Goal: Information Seeking & Learning: Learn about a topic

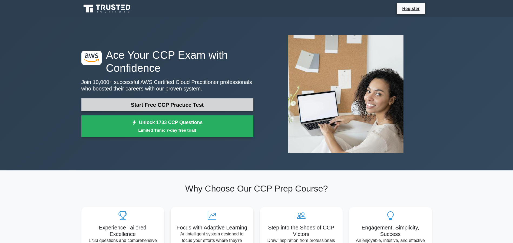
click at [202, 103] on link "Start Free CCP Practice Test" at bounding box center [167, 104] width 172 height 13
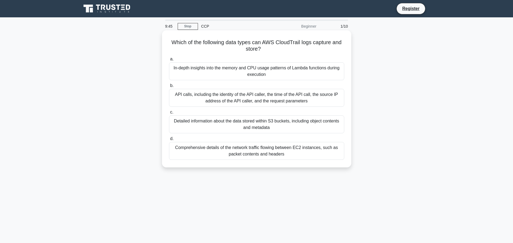
click at [298, 75] on div "In-depth insights into the memory and CPU usage patterns of Lambda functions du…" at bounding box center [256, 71] width 175 height 18
click at [169, 61] on input "a. In-depth insights into the memory and CPU usage patterns of Lambda functions…" at bounding box center [169, 59] width 0 height 4
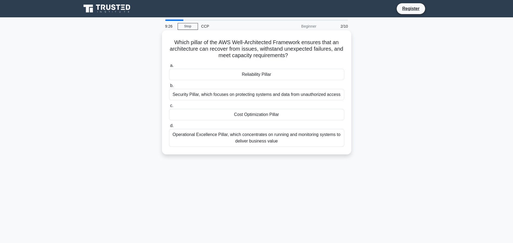
click at [296, 135] on div "Operational Excellence Pillar, which concentrates on running and monitoring sys…" at bounding box center [256, 138] width 175 height 18
click at [169, 127] on input "d. Operational Excellence Pillar, which concentrates on running and monitoring …" at bounding box center [169, 126] width 0 height 4
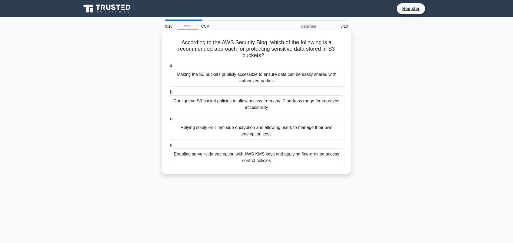
click at [281, 162] on div "Enabling server-side encryption with AWS KMS keys and applying fine-grained acc…" at bounding box center [256, 157] width 175 height 18
click at [169, 147] on input "d. Enabling server-side encryption with AWS KMS keys and applying fine-grained …" at bounding box center [169, 145] width 0 height 4
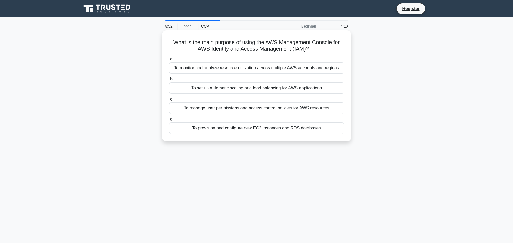
click at [315, 72] on div "To monitor and analyze resource utilization across multiple AWS accounts and re…" at bounding box center [256, 67] width 175 height 11
click at [169, 61] on input "a. To monitor and analyze resource utilization across multiple AWS accounts and…" at bounding box center [169, 59] width 0 height 4
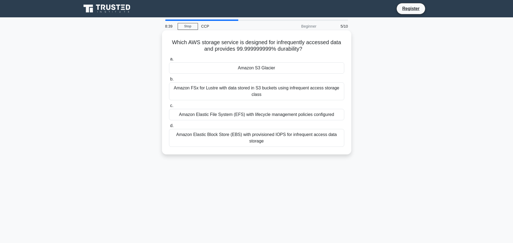
click at [308, 69] on div "Amazon S3 Glacier" at bounding box center [256, 67] width 175 height 11
click at [169, 61] on input "a. Amazon S3 Glacier" at bounding box center [169, 59] width 0 height 4
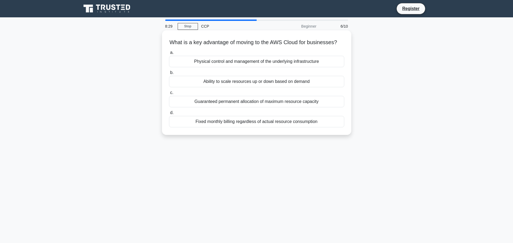
click at [316, 87] on div "Ability to scale resources up or down based on demand" at bounding box center [256, 81] width 175 height 11
click at [169, 74] on input "b. Ability to scale resources up or down based on demand" at bounding box center [169, 73] width 0 height 4
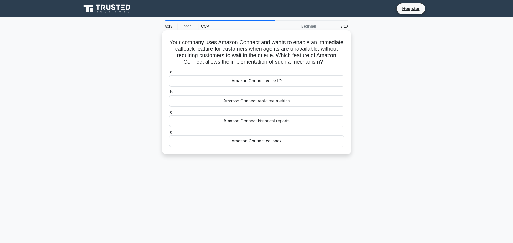
click at [299, 143] on div "Amazon Connect callback" at bounding box center [256, 140] width 175 height 11
click at [169, 134] on input "d. Amazon Connect callback" at bounding box center [169, 132] width 0 height 4
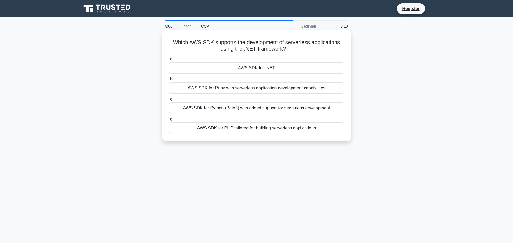
click at [296, 68] on div "AWS SDK for .NET" at bounding box center [256, 67] width 175 height 11
click at [169, 61] on input "a. AWS SDK for .NET" at bounding box center [169, 59] width 0 height 4
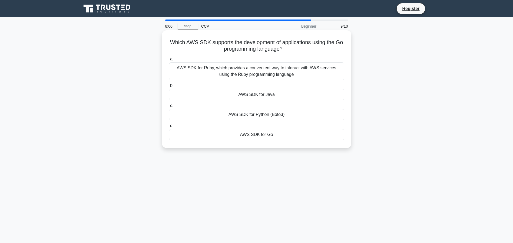
click at [293, 134] on div "AWS SDK for Go" at bounding box center [256, 134] width 175 height 11
click at [169, 127] on input "d. AWS SDK for Go" at bounding box center [169, 126] width 0 height 4
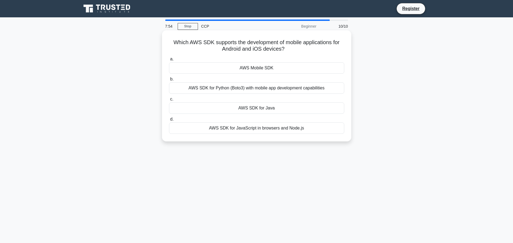
click at [315, 90] on div "AWS SDK for Python (Boto3) with mobile app development capabilities" at bounding box center [256, 87] width 175 height 11
click at [169, 81] on input "b. AWS SDK for Python (Boto3) with mobile app development capabilities" at bounding box center [169, 79] width 0 height 4
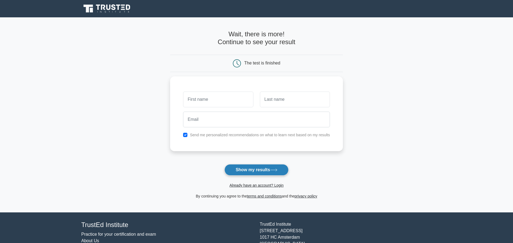
click at [277, 170] on icon at bounding box center [273, 169] width 7 height 3
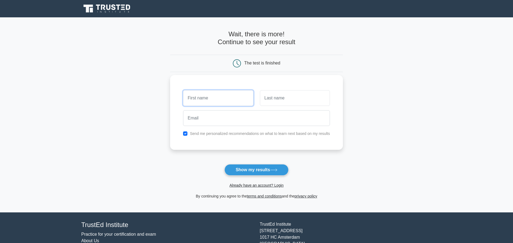
click at [216, 104] on input "text" at bounding box center [218, 98] width 70 height 16
type input "100000"
drag, startPoint x: 282, startPoint y: 103, endPoint x: 281, endPoint y: 110, distance: 7.3
click at [282, 103] on input "text" at bounding box center [295, 98] width 70 height 16
type input "Mankali"
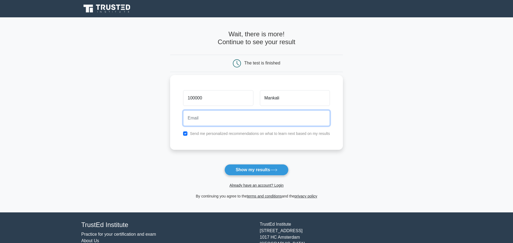
click at [248, 121] on input "email" at bounding box center [256, 118] width 147 height 16
type input "joseph@cododev.ca"
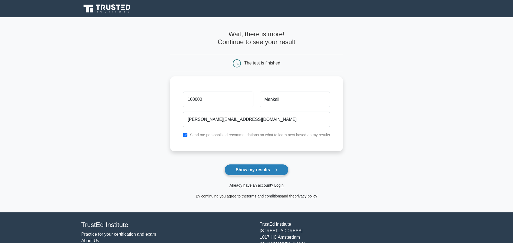
drag, startPoint x: 267, startPoint y: 170, endPoint x: 329, endPoint y: 156, distance: 62.9
click at [269, 170] on button "Show my results" at bounding box center [256, 169] width 64 height 11
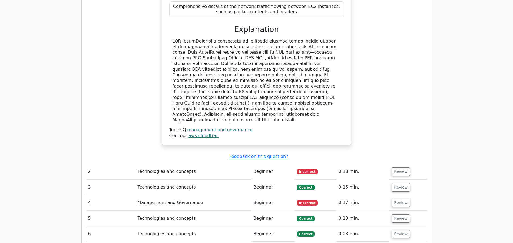
scroll to position [609, 0]
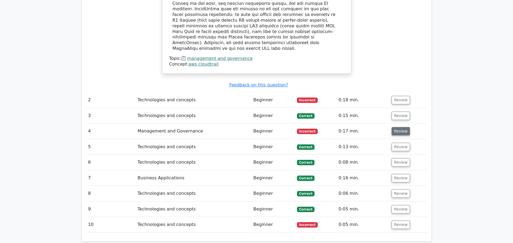
click at [405, 127] on button "Review" at bounding box center [401, 131] width 18 height 8
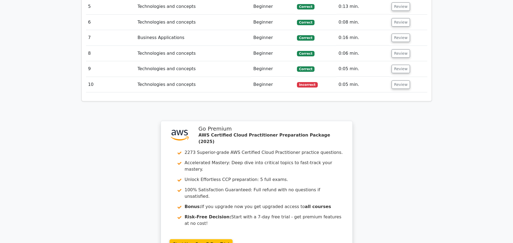
scroll to position [893, 0]
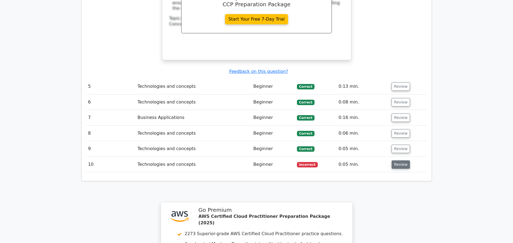
click at [397, 160] on button "Review" at bounding box center [401, 164] width 18 height 8
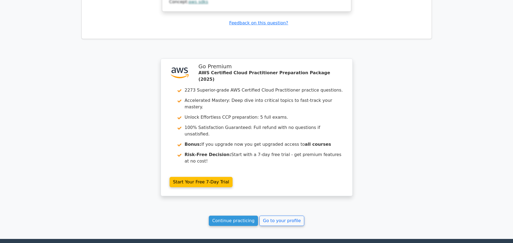
scroll to position [1284, 0]
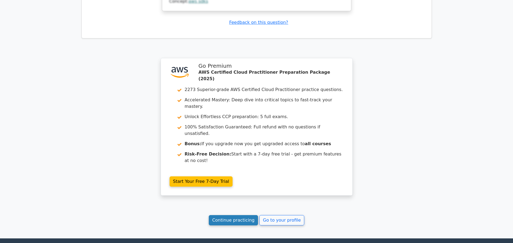
click at [234, 215] on link "Continue practicing" at bounding box center [233, 220] width 49 height 10
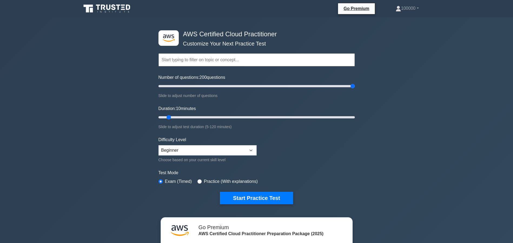
drag, startPoint x: 165, startPoint y: 85, endPoint x: 405, endPoint y: 87, distance: 240.2
click at [355, 87] on input "Number of questions: 200 questions" at bounding box center [256, 86] width 196 height 6
drag, startPoint x: 221, startPoint y: 83, endPoint x: 218, endPoint y: 83, distance: 3.5
click at [221, 83] on input "Number of questions: 65 questions" at bounding box center [256, 86] width 196 height 6
click at [209, 85] on input "Number of questions: 65 questions" at bounding box center [256, 86] width 196 height 6
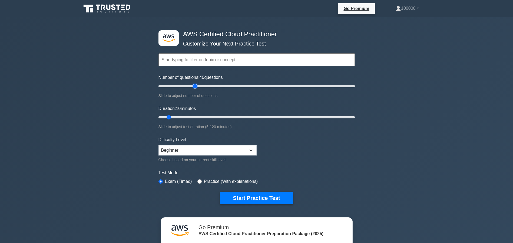
drag, startPoint x: 201, startPoint y: 85, endPoint x: 196, endPoint y: 85, distance: 5.4
type input "40"
click at [196, 85] on input "Number of questions: 40 questions" at bounding box center [256, 86] width 196 height 6
drag, startPoint x: 167, startPoint y: 116, endPoint x: 189, endPoint y: 126, distance: 23.8
type input "15"
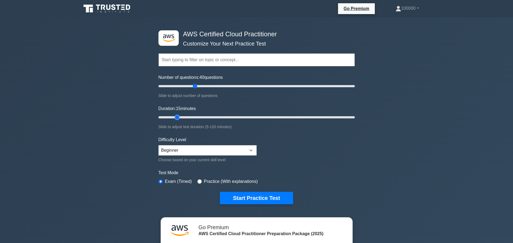
click at [174, 116] on input "Duration: 15 minutes" at bounding box center [256, 117] width 196 height 6
click at [260, 193] on button "Start Practice Test" at bounding box center [256, 197] width 73 height 12
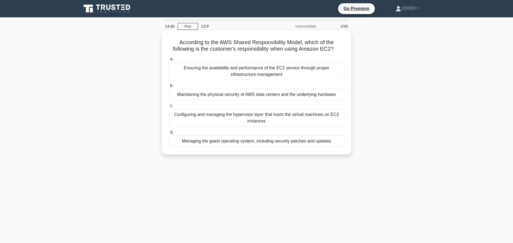
click at [322, 142] on div "Managing the guest operating system, including security patches and updates" at bounding box center [256, 140] width 175 height 11
click at [169, 134] on input "d. Managing the guest operating system, including security patches and updates" at bounding box center [169, 132] width 0 height 4
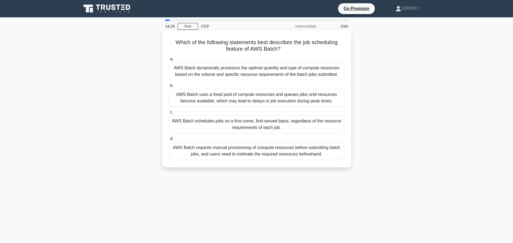
click at [334, 74] on div "AWS Batch dynamically provisions the optimal quantity and type of compute resou…" at bounding box center [256, 71] width 175 height 18
click at [169, 61] on input "a. AWS Batch dynamically provisions the optimal quantity and type of compute re…" at bounding box center [169, 59] width 0 height 4
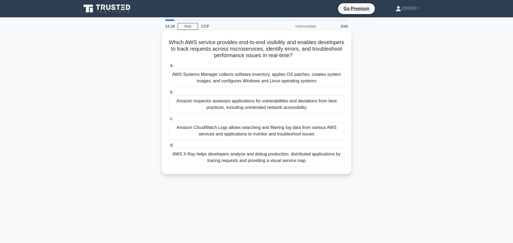
click at [264, 158] on div "AWS X-Ray helps developers analyze and debug production, distributed applicatio…" at bounding box center [256, 157] width 175 height 18
click at [169, 147] on input "d. AWS X-Ray helps developers analyze and debug production, distributed applica…" at bounding box center [169, 145] width 0 height 4
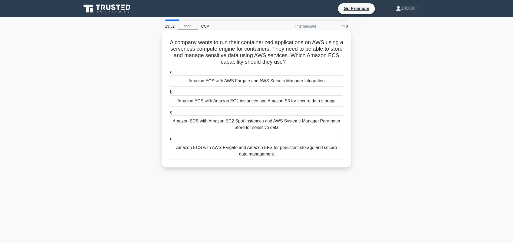
click at [313, 150] on div "Amazon ECS with AWS Fargate and Amazon EFS for persistent storage and secure da…" at bounding box center [256, 151] width 175 height 18
click at [169, 140] on input "d. Amazon ECS with AWS Fargate and Amazon EFS for persistent storage and secure…" at bounding box center [169, 139] width 0 height 4
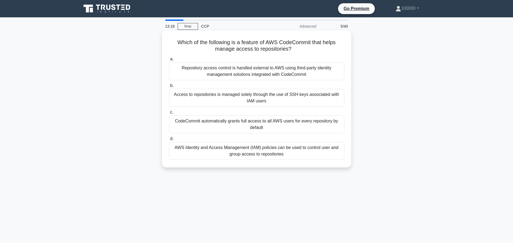
click at [321, 151] on div "AWS Identity and Access Management (IAM) policies can be used to control user a…" at bounding box center [256, 151] width 175 height 18
click at [169, 140] on input "d. AWS Identity and Access Management (IAM) policies can be used to control use…" at bounding box center [169, 139] width 0 height 4
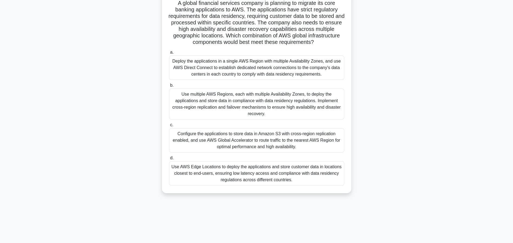
scroll to position [41, 0]
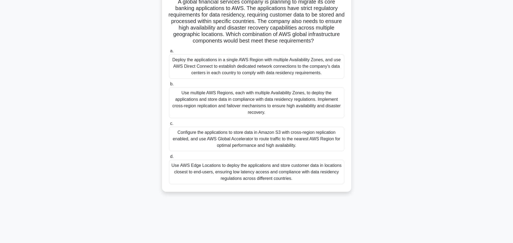
click at [338, 171] on div "Use AWS Edge Locations to deploy the applications and store customer data in lo…" at bounding box center [256, 172] width 175 height 24
click at [169, 158] on input "d. Use AWS Edge Locations to deploy the applications and store customer data in…" at bounding box center [169, 157] width 0 height 4
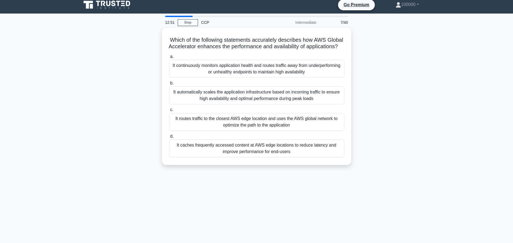
scroll to position [0, 0]
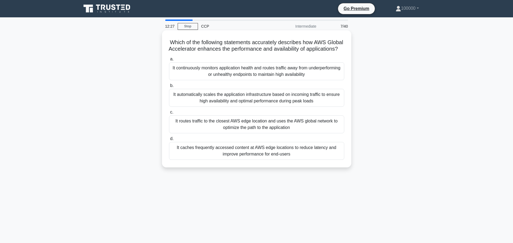
click at [312, 107] on div "It automatically scales the application infrastructure based on incoming traffi…" at bounding box center [256, 98] width 175 height 18
click at [169, 87] on input "b. It automatically scales the application infrastructure based on incoming tra…" at bounding box center [169, 86] width 0 height 4
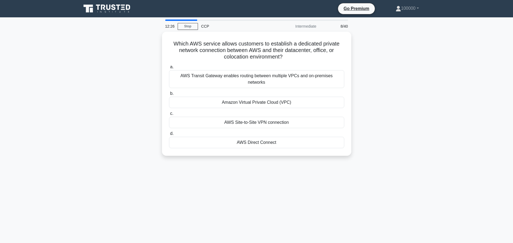
drag, startPoint x: 409, startPoint y: 83, endPoint x: 443, endPoint y: 87, distance: 34.5
click at [410, 83] on div "Which AWS service allows customers to establish a dedicated private network con…" at bounding box center [256, 97] width 357 height 130
click at [443, 87] on main "12:26 Stop CCP Intermediate 8/40 Which AWS service allows customers to establis…" at bounding box center [256, 154] width 513 height 275
drag, startPoint x: 430, startPoint y: 92, endPoint x: 455, endPoint y: 89, distance: 25.4
click at [431, 92] on div "Which AWS service allows customers to establish a dedicated private network con…" at bounding box center [256, 97] width 357 height 130
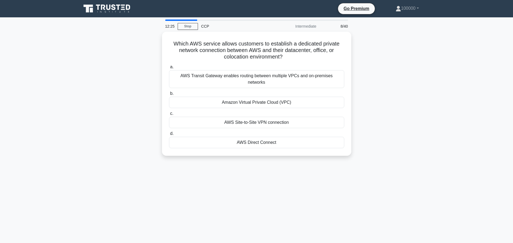
click at [455, 89] on main "12:25 Stop CCP Intermediate 8/40 Which AWS service allows customers to establis…" at bounding box center [256, 154] width 513 height 275
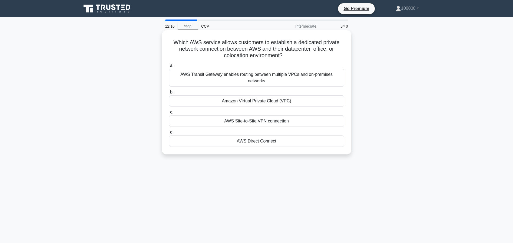
click at [296, 135] on div "AWS Direct Connect" at bounding box center [256, 140] width 175 height 11
click at [169, 134] on input "d. AWS Direct Connect" at bounding box center [169, 132] width 0 height 4
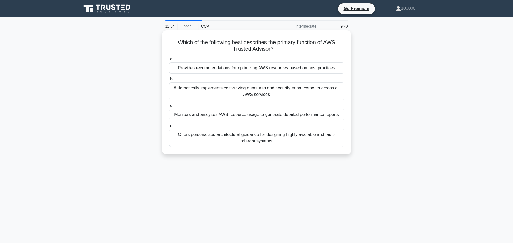
click at [336, 67] on div "Provides recommendations for optimizing AWS resources based on best practices" at bounding box center [256, 67] width 175 height 11
click at [169, 61] on input "a. Provides recommendations for optimizing AWS resources based on best practices" at bounding box center [169, 59] width 0 height 4
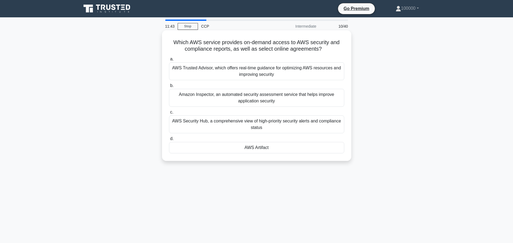
click at [300, 148] on div "AWS Artifact" at bounding box center [256, 147] width 175 height 11
click at [169, 140] on input "d. AWS Artifact" at bounding box center [169, 139] width 0 height 4
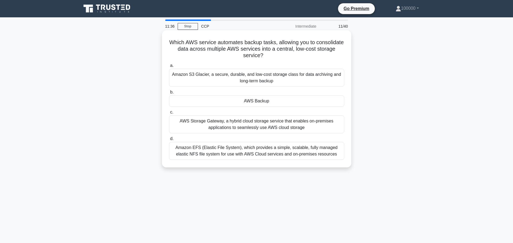
click at [317, 101] on div "AWS Backup" at bounding box center [256, 100] width 175 height 11
click at [169, 94] on input "b. AWS Backup" at bounding box center [169, 92] width 0 height 4
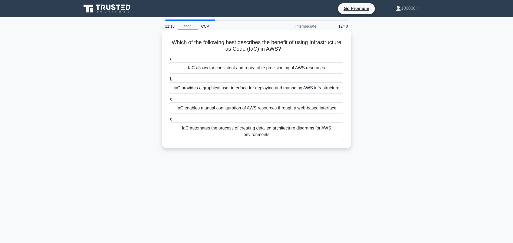
click at [326, 72] on div "IaC allows for consistent and repeatable provisioning of AWS resources" at bounding box center [256, 67] width 175 height 11
click at [169, 61] on input "a. IaC allows for consistent and repeatable provisioning of AWS resources" at bounding box center [169, 59] width 0 height 4
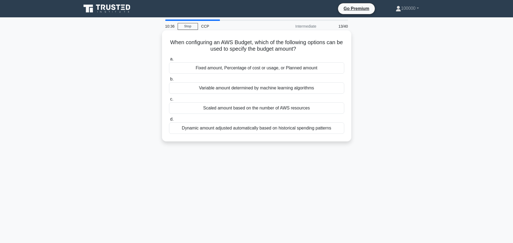
click at [328, 109] on div "Scaled amount based on the number of AWS resources" at bounding box center [256, 107] width 175 height 11
click at [169, 101] on input "c. Scaled amount based on the number of AWS resources" at bounding box center [169, 99] width 0 height 4
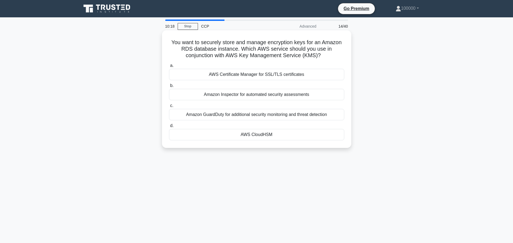
click at [311, 134] on div "AWS CloudHSM" at bounding box center [256, 134] width 175 height 11
click at [169, 127] on input "d. AWS CloudHSM" at bounding box center [169, 126] width 0 height 4
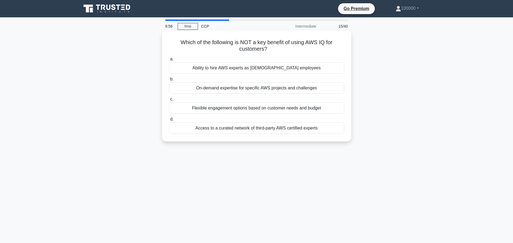
click at [290, 67] on div "Ability to hire AWS experts as full-time employees" at bounding box center [256, 67] width 175 height 11
click at [169, 61] on input "a. Ability to hire AWS experts as full-time employees" at bounding box center [169, 59] width 0 height 4
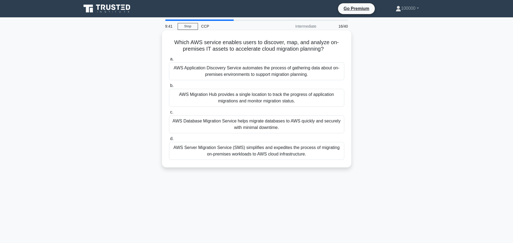
click at [299, 145] on div "AWS Server Migration Service (SMS) simplifies and expedites the process of migr…" at bounding box center [256, 151] width 175 height 18
click at [169, 140] on input "d. AWS Server Migration Service (SMS) simplifies and expedites the process of m…" at bounding box center [169, 139] width 0 height 4
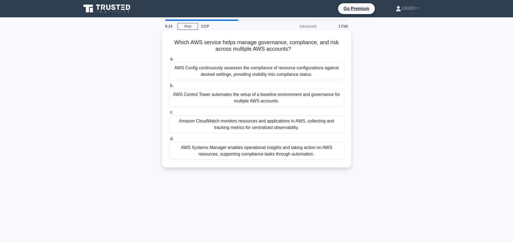
click at [289, 97] on div "AWS Control Tower automates the setup of a baseline environment and governance …" at bounding box center [256, 98] width 175 height 18
click at [169, 87] on input "b. AWS Control Tower automates the setup of a baseline environment and governan…" at bounding box center [169, 86] width 0 height 4
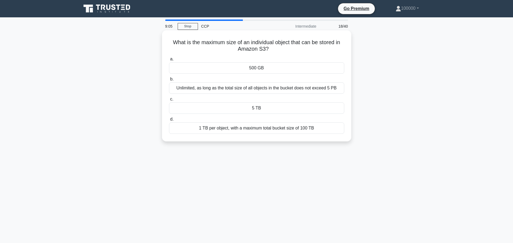
click at [289, 67] on div "500 GB" at bounding box center [256, 67] width 175 height 11
click at [169, 61] on input "a. 500 GB" at bounding box center [169, 59] width 0 height 4
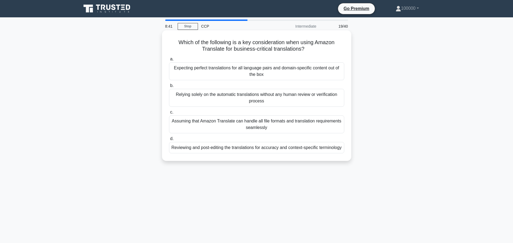
click at [325, 69] on div "Expecting perfect translations for all language pairs and domain-specific conte…" at bounding box center [256, 71] width 175 height 18
click at [169, 61] on input "a. Expecting perfect translations for all language pairs and domain-specific co…" at bounding box center [169, 59] width 0 height 4
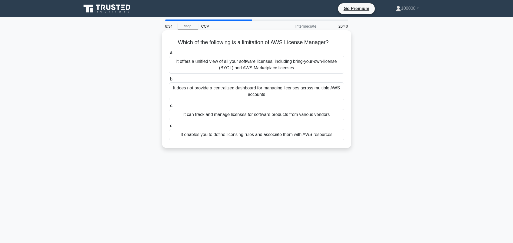
click at [308, 115] on div "It can track and manage licenses for software products from various vendors" at bounding box center [256, 114] width 175 height 11
click at [169, 107] on input "c. It can track and manage licenses for software products from various vendors" at bounding box center [169, 106] width 0 height 4
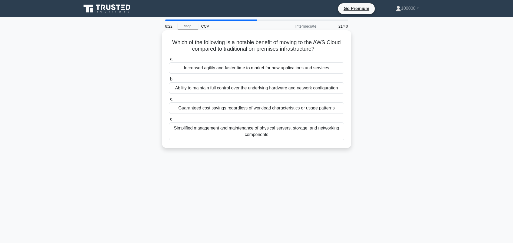
click at [320, 133] on div "Simplified management and maintenance of physical servers, storage, and network…" at bounding box center [256, 131] width 175 height 18
click at [169, 121] on input "d. Simplified management and maintenance of physical servers, storage, and netw…" at bounding box center [169, 119] width 0 height 4
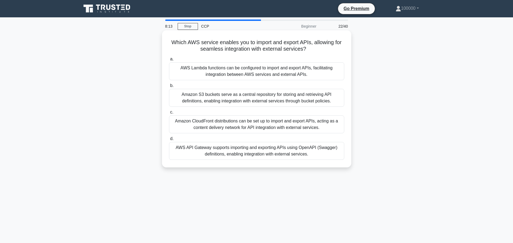
click at [288, 150] on div "AWS API Gateway supports importing and exporting APIs using OpenAPI (Swagger) d…" at bounding box center [256, 151] width 175 height 18
click at [169, 140] on input "d. AWS API Gateway supports importing and exporting APIs using OpenAPI (Swagger…" at bounding box center [169, 139] width 0 height 4
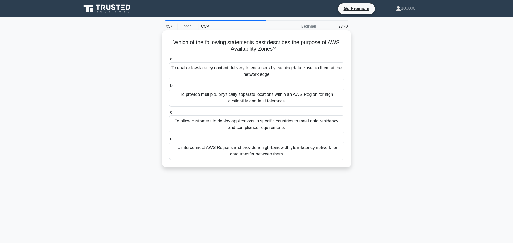
click at [306, 105] on div "To provide multiple, physically separate locations within an AWS Region for hig…" at bounding box center [256, 98] width 175 height 18
click at [169, 87] on input "b. To provide multiple, physically separate locations within an AWS Region for …" at bounding box center [169, 86] width 0 height 4
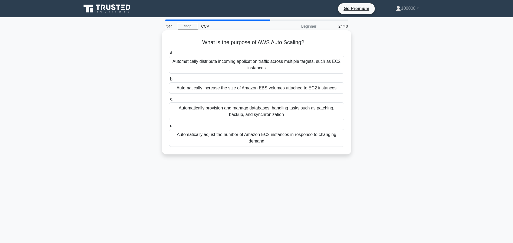
click at [340, 137] on div "Automatically adjust the number of Amazon EC2 instances in response to changing…" at bounding box center [256, 138] width 175 height 18
click at [169, 127] on input "d. Automatically adjust the number of Amazon EC2 instances in response to chang…" at bounding box center [169, 126] width 0 height 4
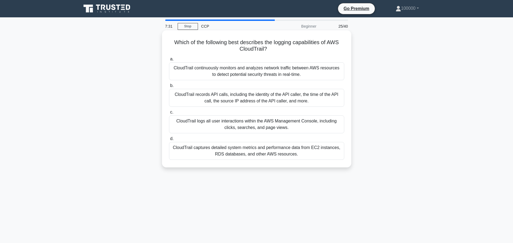
click at [321, 66] on div "CloudTrail continuously monitors and analyzes network traffic between AWS resou…" at bounding box center [256, 71] width 175 height 18
click at [169, 61] on input "a. CloudTrail continuously monitors and analyzes network traffic between AWS re…" at bounding box center [169, 59] width 0 height 4
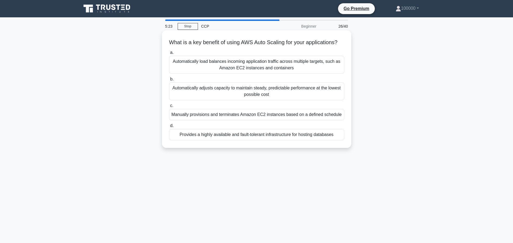
click at [297, 91] on div "Automatically adjusts capacity to maintain steady, predictable performance at t…" at bounding box center [256, 91] width 175 height 18
click at [169, 81] on input "b. Automatically adjusts capacity to maintain steady, predictable performance a…" at bounding box center [169, 79] width 0 height 4
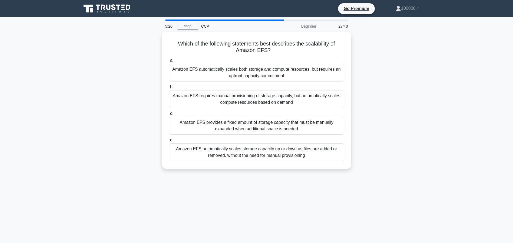
click at [441, 80] on main "5:20 Stop CCP Beginner 27/40 Which of the following statements best describes t…" at bounding box center [256, 154] width 513 height 275
click at [466, 86] on main "5:20 Stop CCP Beginner 27/40 Which of the following statements best describes t…" at bounding box center [256, 154] width 513 height 275
click at [429, 115] on div "Which of the following statements best describes the scalability of Amazon EFS?…" at bounding box center [256, 103] width 357 height 143
click at [445, 114] on main "5:19 Stop CCP Beginner 27/40 Which of the following statements best describes t…" at bounding box center [256, 154] width 513 height 275
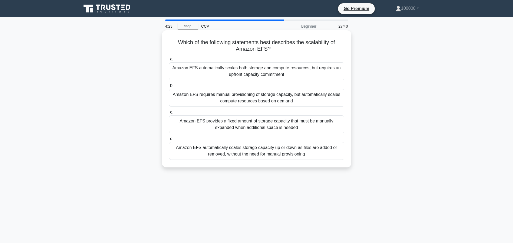
click at [313, 156] on div "Amazon EFS automatically scales storage capacity up or down as files are added …" at bounding box center [256, 151] width 175 height 18
click at [169, 140] on input "d. Amazon EFS automatically scales storage capacity up or down as files are add…" at bounding box center [169, 139] width 0 height 4
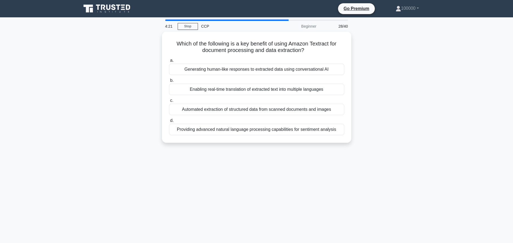
click at [401, 103] on div "Which of the following is a key benefit of using Amazon Textract for document p…" at bounding box center [256, 90] width 357 height 117
click at [411, 103] on div "Which of the following is a key benefit of using Amazon Textract for document p…" at bounding box center [256, 90] width 357 height 117
click at [404, 64] on div "Which of the following is a key benefit of using Amazon Textract for document p…" at bounding box center [256, 90] width 357 height 117
drag, startPoint x: 444, startPoint y: 63, endPoint x: 449, endPoint y: 82, distance: 19.4
click at [444, 65] on main "4:21 Stop CCP Beginner 28/40 Which of the following is a key benefit of using A…" at bounding box center [256, 154] width 513 height 275
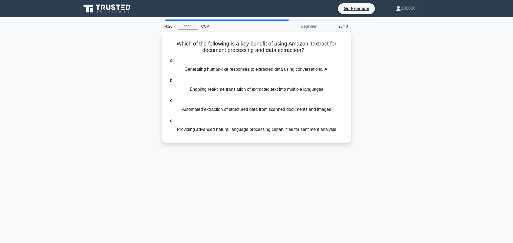
click at [438, 86] on main "4:20 Stop CCP Beginner 28/40 Which of the following is a key benefit of using A…" at bounding box center [256, 154] width 513 height 275
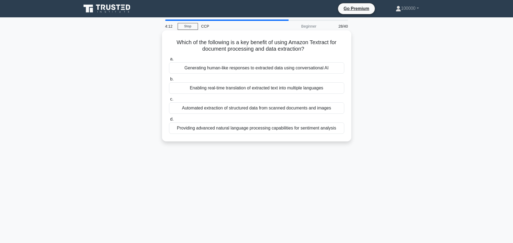
click at [319, 111] on div "Automated extraction of structured data from scanned documents and images" at bounding box center [256, 107] width 175 height 11
click at [169, 101] on input "c. Automated extraction of structured data from scanned documents and images" at bounding box center [169, 99] width 0 height 4
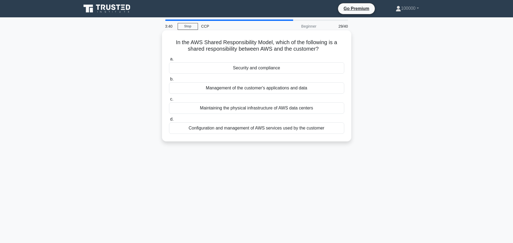
click at [326, 128] on div "Configuration and management of AWS services used by the customer" at bounding box center [256, 127] width 175 height 11
click at [169, 121] on input "d. Configuration and management of AWS services used by the customer" at bounding box center [169, 119] width 0 height 4
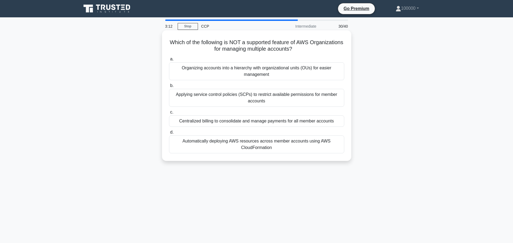
click at [327, 151] on div "Automatically deploying AWS resources across member accounts using AWS CloudFor…" at bounding box center [256, 144] width 175 height 18
click at [169, 134] on input "d. Automatically deploying AWS resources across member accounts using AWS Cloud…" at bounding box center [169, 132] width 0 height 4
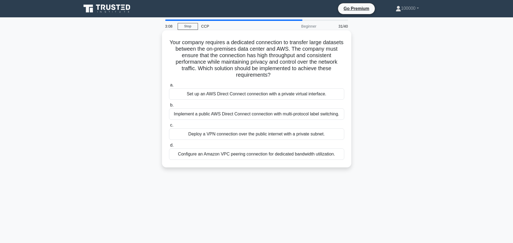
click at [317, 91] on div "Set up an AWS Direct Connect connection with a private virtual interface." at bounding box center [256, 93] width 175 height 11
click at [169, 87] on input "a. Set up an AWS Direct Connect connection with a private virtual interface." at bounding box center [169, 85] width 0 height 4
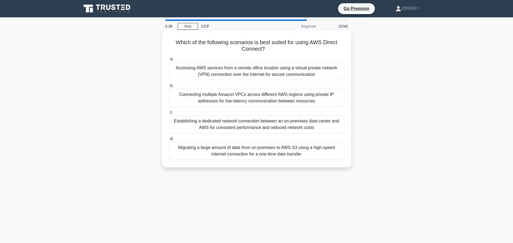
click at [339, 127] on div "Establishing a dedicated network connection between an on-premises data center …" at bounding box center [256, 124] width 175 height 18
click at [169, 114] on input "c. Establishing a dedicated network connection between an on-premises data cent…" at bounding box center [169, 112] width 0 height 4
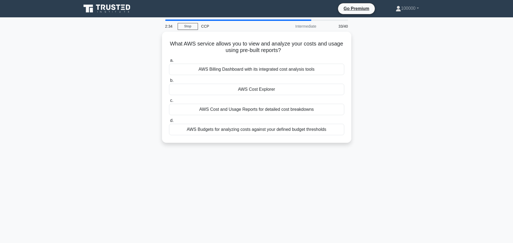
click at [417, 71] on div "What AWS service allows you to view and analyze your costs and usage using pre-…" at bounding box center [256, 90] width 357 height 117
click at [424, 86] on div "What AWS service allows you to view and analyze your costs and usage using pre-…" at bounding box center [256, 90] width 357 height 117
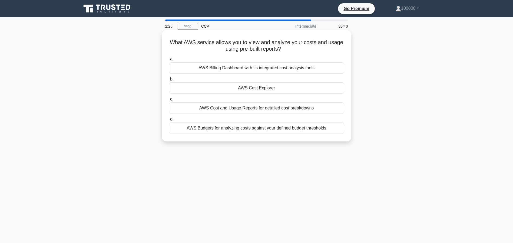
click at [290, 126] on div "AWS Budgets for analyzing costs against your defined budget thresholds" at bounding box center [256, 127] width 175 height 11
click at [169, 121] on input "d. AWS Budgets for analyzing costs against your defined budget thresholds" at bounding box center [169, 119] width 0 height 4
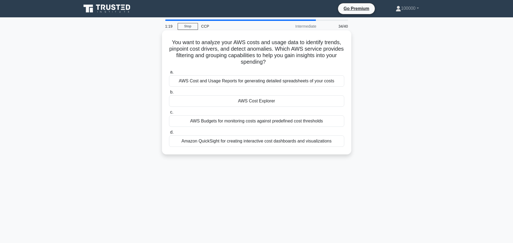
click at [331, 123] on div "AWS Budgets for monitoring costs against predefined cost thresholds" at bounding box center [256, 120] width 175 height 11
click at [169, 114] on input "c. AWS Budgets for monitoring costs against predefined cost thresholds" at bounding box center [169, 112] width 0 height 4
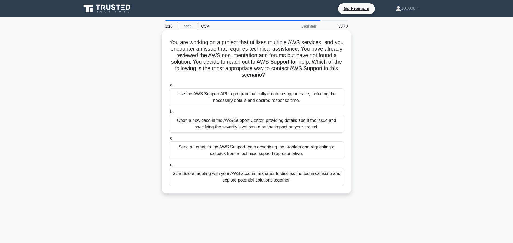
click at [267, 102] on div "Use the AWS Support API to programmatically create a support case, including th…" at bounding box center [256, 97] width 175 height 18
click at [169, 87] on input "a. Use the AWS Support API to programmatically create a support case, including…" at bounding box center [169, 85] width 0 height 4
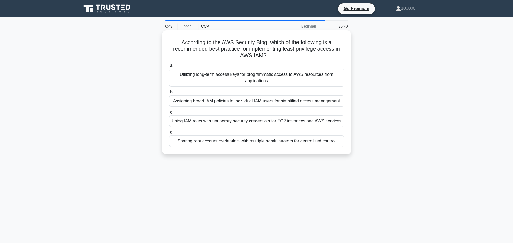
click at [322, 123] on div "Using IAM roles with temporary security credentials for EC2 instances and AWS s…" at bounding box center [256, 120] width 175 height 11
click at [169, 114] on input "c. Using IAM roles with temporary security credentials for EC2 instances and AW…" at bounding box center [169, 112] width 0 height 4
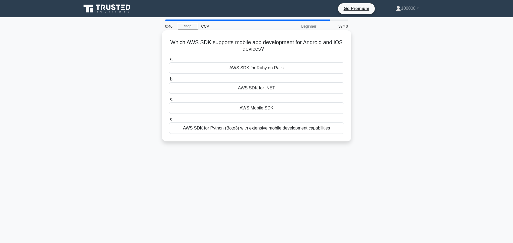
click at [286, 104] on div "AWS Mobile SDK" at bounding box center [256, 107] width 175 height 11
click at [169, 101] on input "c. AWS Mobile SDK" at bounding box center [169, 99] width 0 height 4
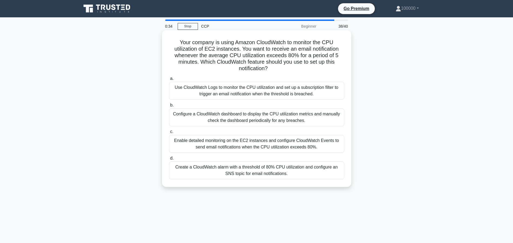
click at [329, 92] on div "Use CloudWatch Logs to monitor the CPU utilization and set up a subscription fi…" at bounding box center [256, 91] width 175 height 18
click at [169, 80] on input "a. Use CloudWatch Logs to monitor the CPU utilization and set up a subscription…" at bounding box center [169, 79] width 0 height 4
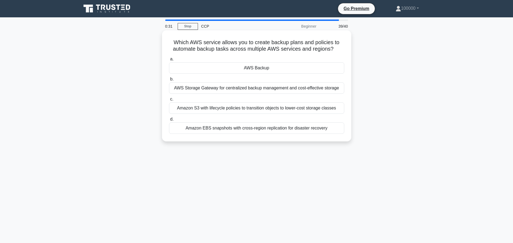
click at [302, 68] on div "AWS Backup" at bounding box center [256, 67] width 175 height 11
click at [169, 61] on input "a. AWS Backup" at bounding box center [169, 59] width 0 height 4
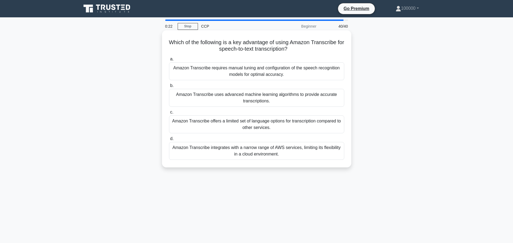
click at [330, 102] on div "Amazon Transcribe uses advanced machine learning algorithms to provide accurate…" at bounding box center [256, 98] width 175 height 18
click at [169, 87] on input "b. Amazon Transcribe uses advanced machine learning algorithms to provide accur…" at bounding box center [169, 86] width 0 height 4
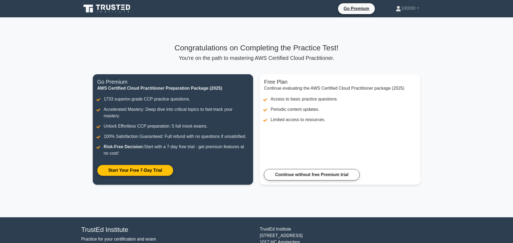
scroll to position [34, 0]
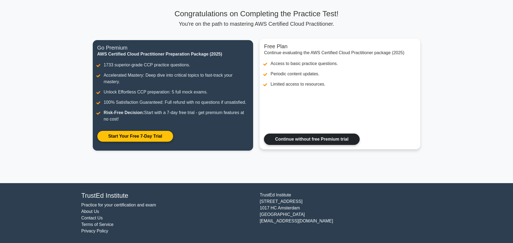
click at [326, 141] on link "Continue without free Premium trial" at bounding box center [311, 138] width 95 height 11
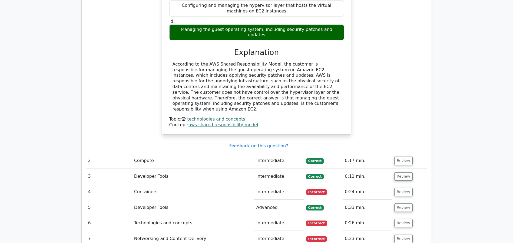
scroll to position [649, 0]
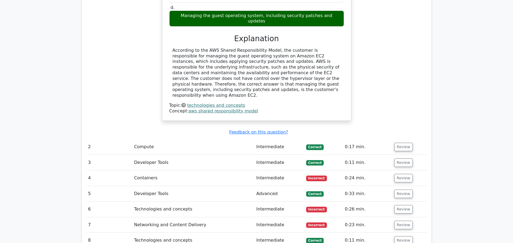
click at [219, 170] on td "Containers" at bounding box center [193, 177] width 122 height 15
click at [330, 170] on td "Incorrect" at bounding box center [323, 177] width 39 height 15
click at [402, 174] on button "Review" at bounding box center [403, 178] width 18 height 8
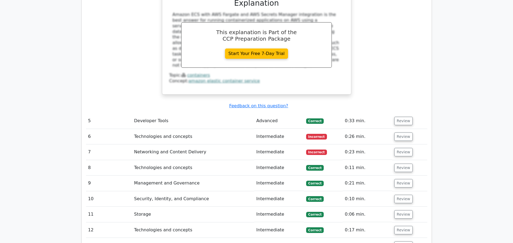
scroll to position [1014, 0]
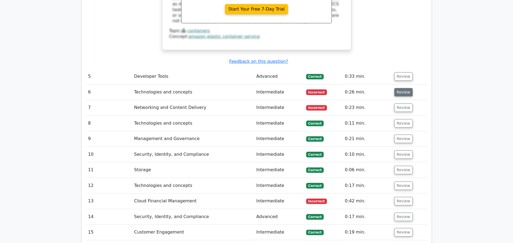
click at [397, 88] on button "Review" at bounding box center [403, 92] width 18 height 8
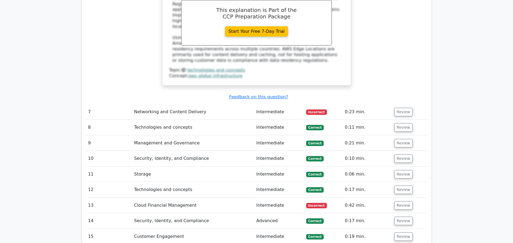
scroll to position [1339, 0]
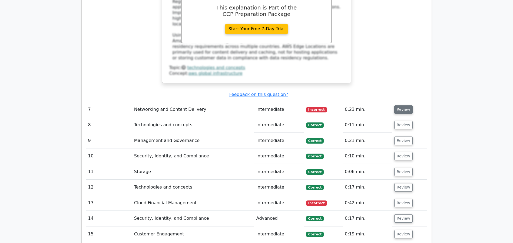
click at [399, 105] on button "Review" at bounding box center [403, 109] width 18 height 8
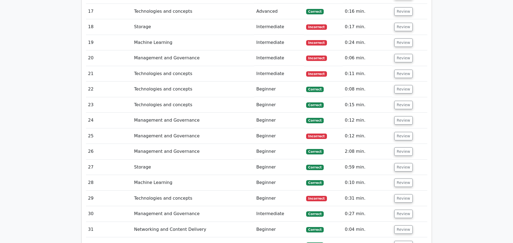
scroll to position [2083, 0]
